Goal: Task Accomplishment & Management: Manage account settings

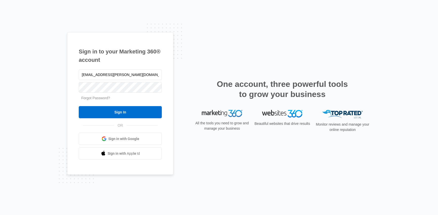
type input "[EMAIL_ADDRESS][PERSON_NAME][DOMAIN_NAME]"
click at [79, 106] on input "Sign In" at bounding box center [120, 112] width 83 height 12
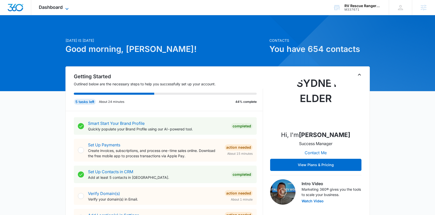
click at [62, 7] on span "Dashboard" at bounding box center [51, 7] width 24 height 5
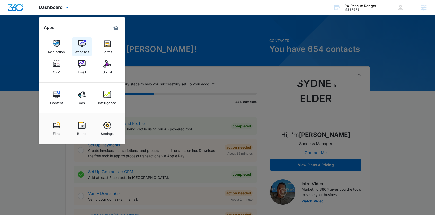
click at [82, 45] on img at bounding box center [82, 44] width 8 height 8
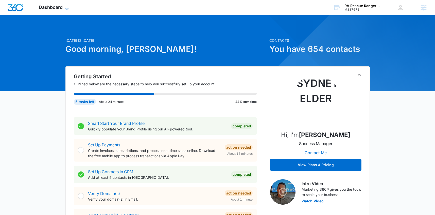
click at [57, 8] on span "Dashboard" at bounding box center [51, 7] width 24 height 5
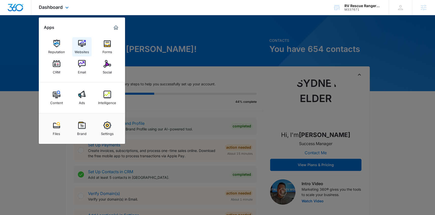
click at [87, 45] on link "Websites" at bounding box center [81, 46] width 19 height 19
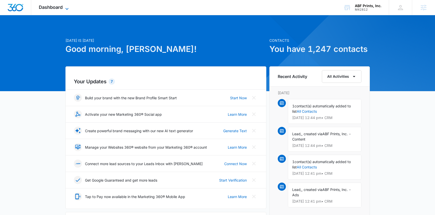
click at [54, 8] on span "Dashboard" at bounding box center [51, 7] width 24 height 5
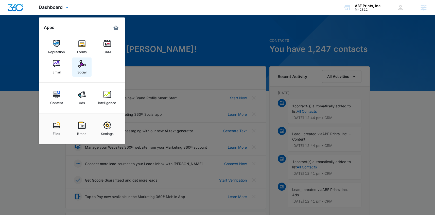
click at [84, 61] on img at bounding box center [82, 64] width 8 height 8
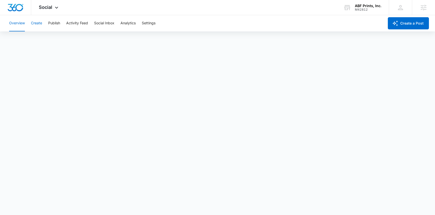
click at [41, 28] on button "Create" at bounding box center [36, 23] width 11 height 16
click at [49, 28] on button "Publish" at bounding box center [54, 23] width 12 height 16
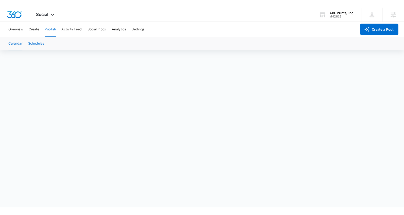
scroll to position [4, 0]
